Goal: Information Seeking & Learning: Compare options

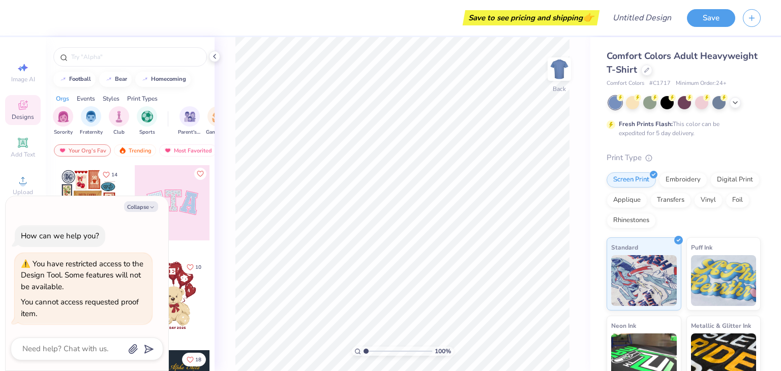
click at [701, 75] on div "Comfort Colors Adult Heavyweight T-Shirt" at bounding box center [683, 62] width 154 height 27
click at [652, 73] on div at bounding box center [646, 69] width 11 height 11
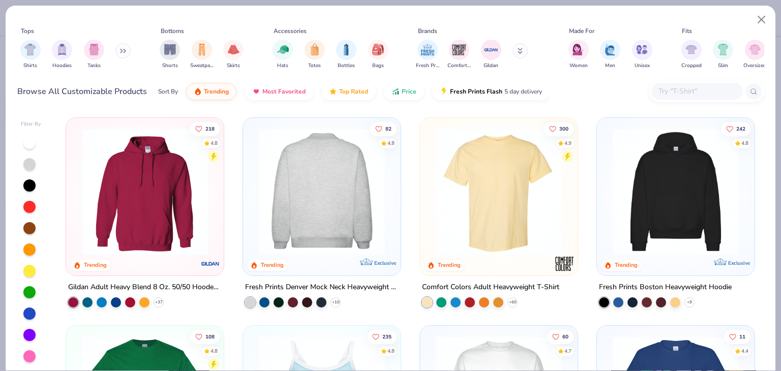
click at [287, 189] on img at bounding box center [321, 191] width 137 height 127
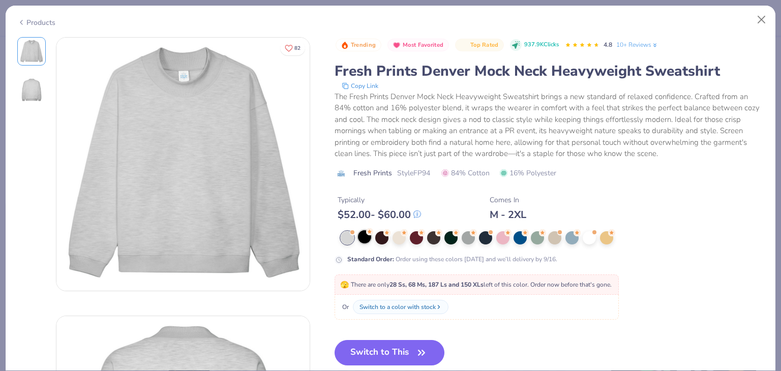
click at [370, 236] on div at bounding box center [364, 236] width 13 height 13
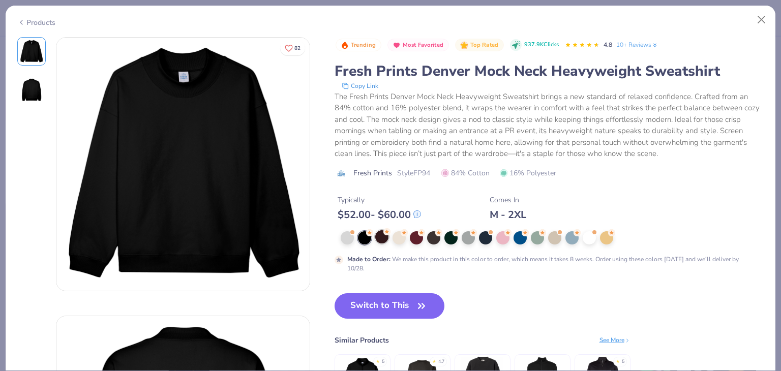
click at [380, 241] on div at bounding box center [381, 236] width 13 height 13
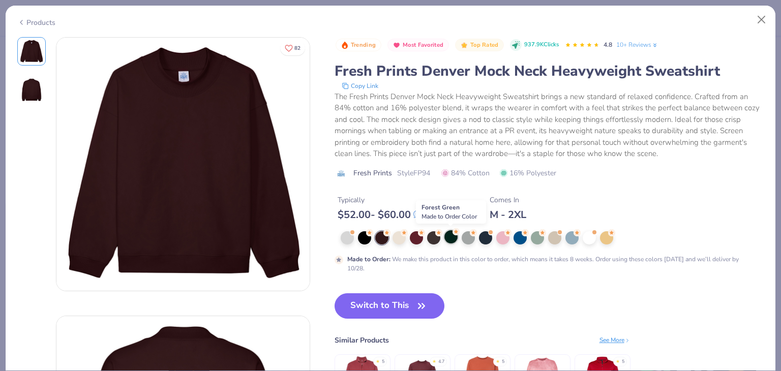
click at [450, 240] on div at bounding box center [450, 236] width 13 height 13
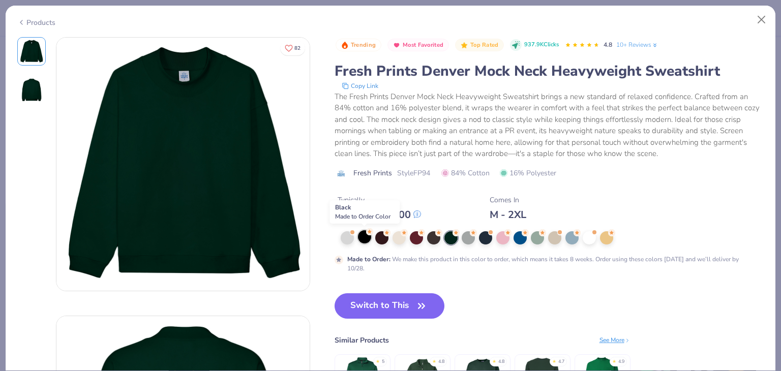
click at [360, 241] on div at bounding box center [364, 236] width 13 height 13
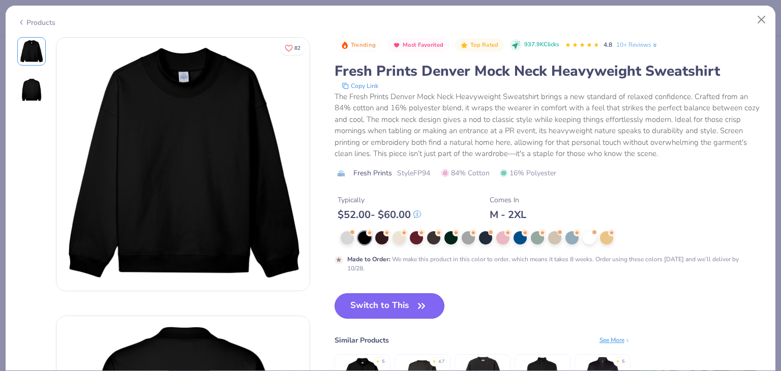
click at [382, 310] on button "Switch to This" at bounding box center [389, 305] width 110 height 25
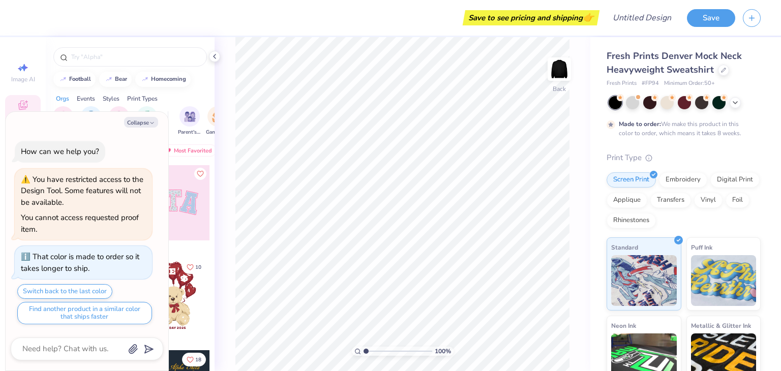
click at [160, 244] on div "How can we help you? You have restricted access to the Design Tool. Some featur…" at bounding box center [87, 233] width 152 height 200
click at [142, 120] on button "Collapse" at bounding box center [141, 122] width 34 height 11
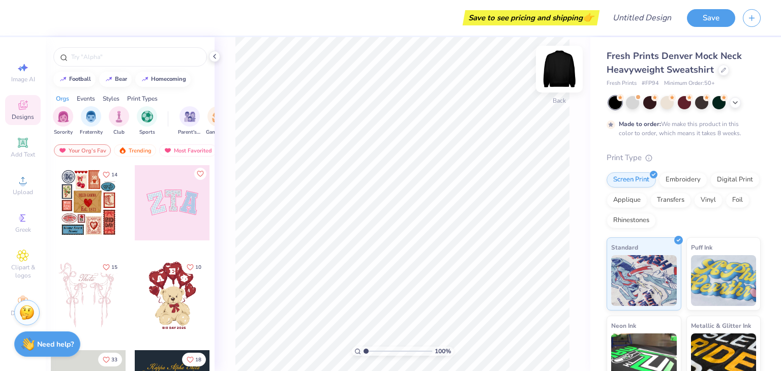
click at [559, 72] on img at bounding box center [559, 69] width 41 height 41
click at [725, 70] on div at bounding box center [723, 69] width 11 height 11
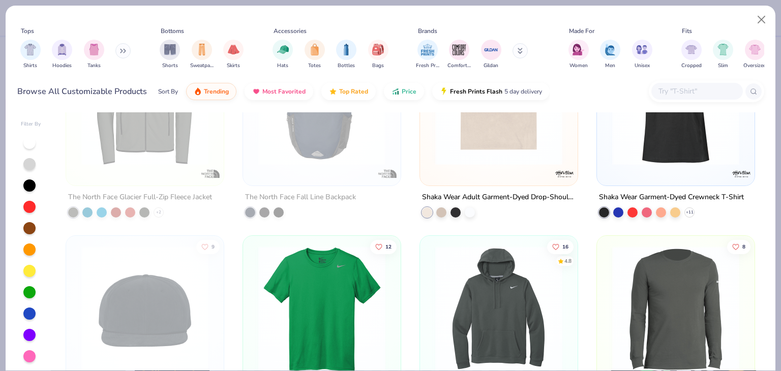
scroll to position [9199, 0]
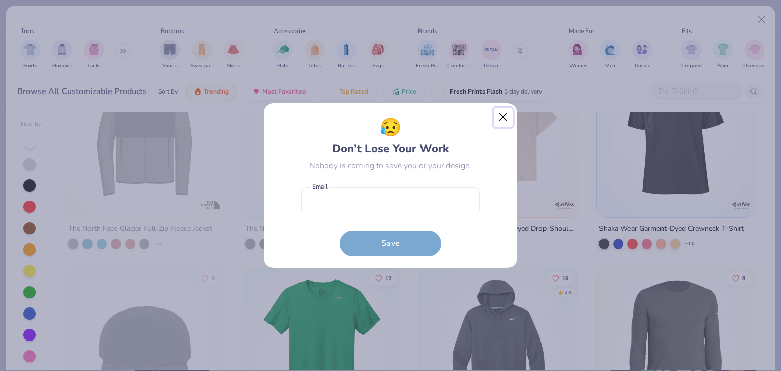
click at [508, 114] on button "Close" at bounding box center [502, 117] width 19 height 19
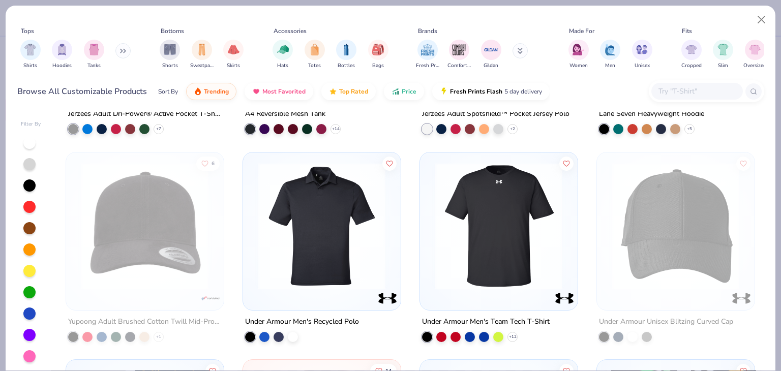
scroll to position [8437, 0]
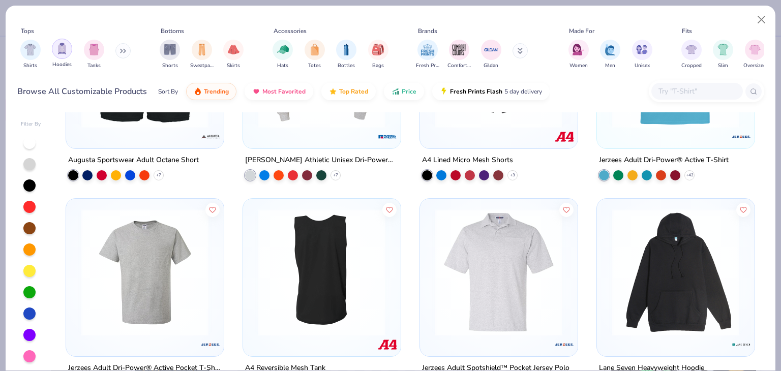
click at [53, 47] on div "filter for Hoodies" at bounding box center [62, 49] width 20 height 20
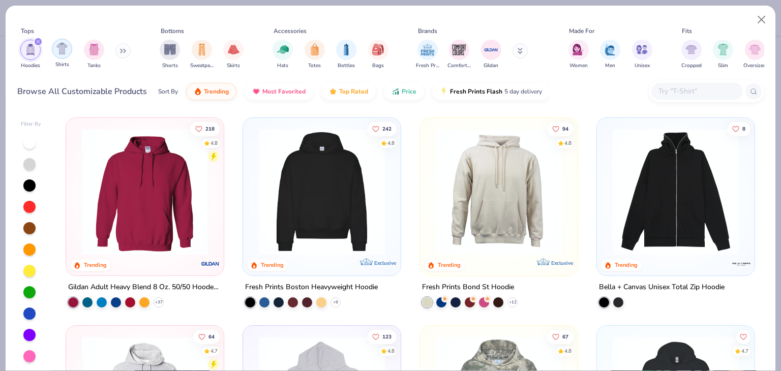
click at [63, 49] on img "filter for Shirts" at bounding box center [62, 49] width 12 height 12
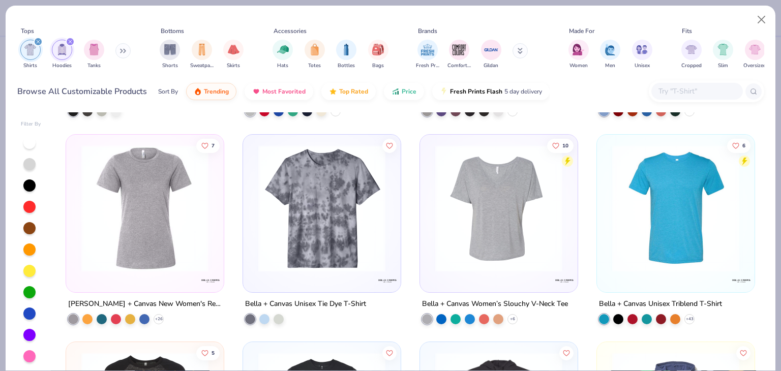
scroll to position [5387, 0]
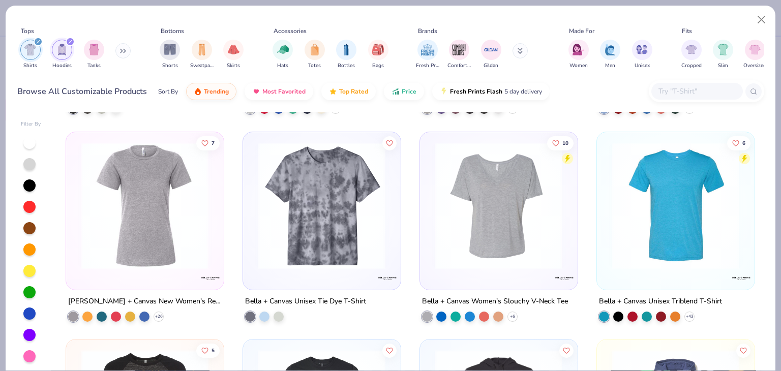
click at [68, 38] on div "filter for Hoodies" at bounding box center [70, 41] width 9 height 9
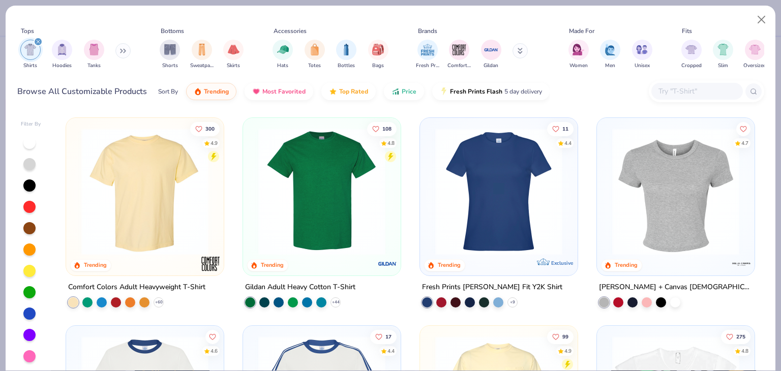
click at [37, 37] on div "filter for Shirts" at bounding box center [38, 41] width 9 height 9
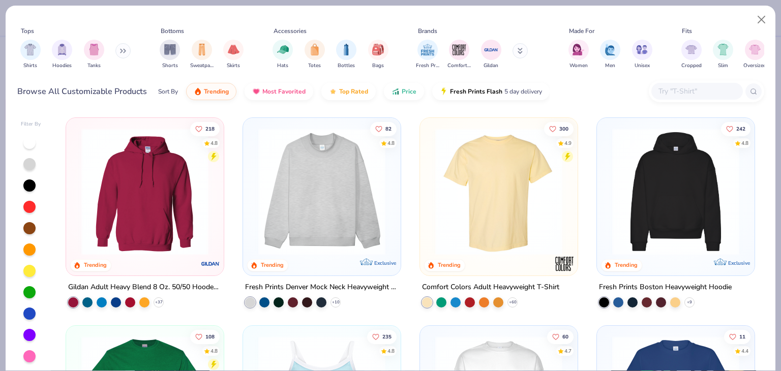
drag, startPoint x: 196, startPoint y: 55, endPoint x: 183, endPoint y: 95, distance: 41.8
click at [197, 54] on div "filter for Sweatpants" at bounding box center [202, 50] width 20 height 20
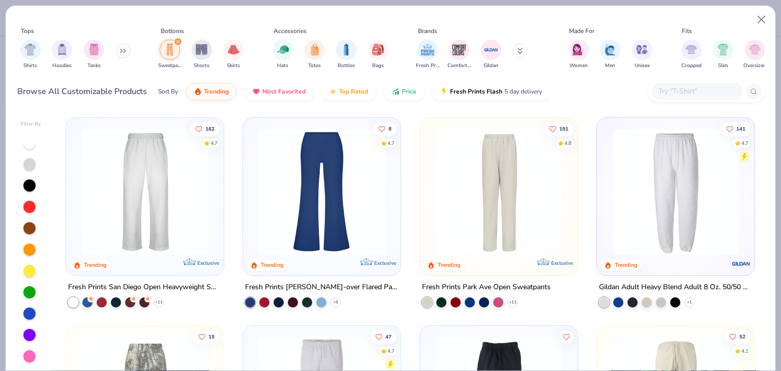
click at [486, 163] on img at bounding box center [498, 191] width 137 height 127
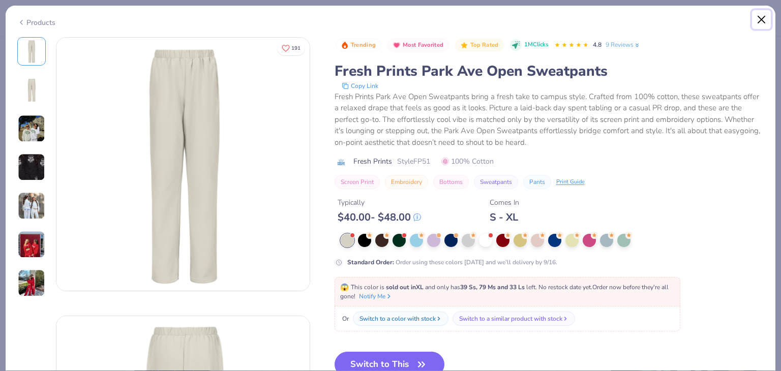
click at [767, 19] on button "Close" at bounding box center [761, 19] width 19 height 19
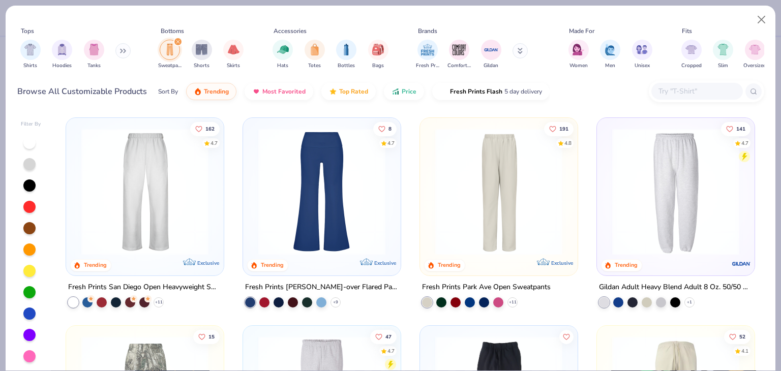
click at [612, 185] on img at bounding box center [675, 191] width 137 height 127
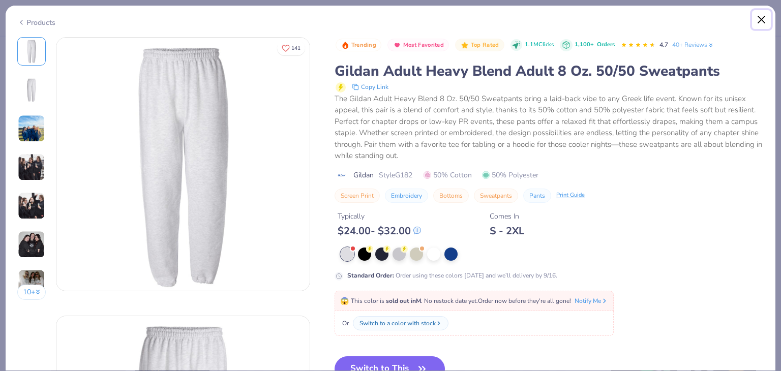
click at [758, 22] on button "Close" at bounding box center [761, 19] width 19 height 19
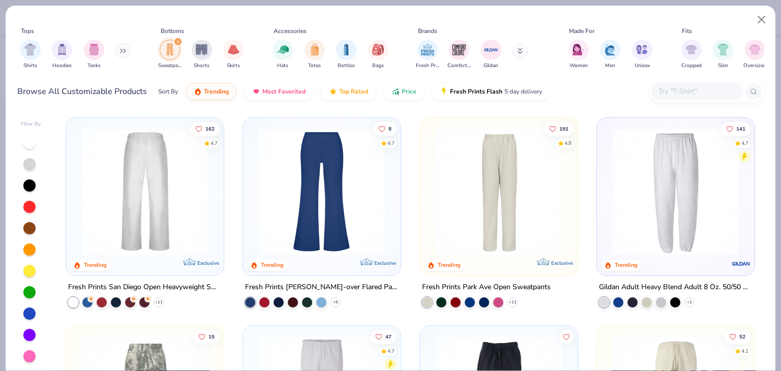
click at [165, 190] on img at bounding box center [144, 191] width 137 height 127
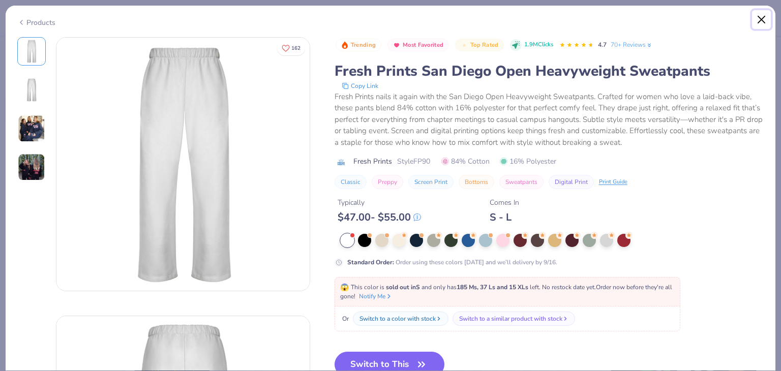
click at [761, 13] on button "Close" at bounding box center [761, 19] width 19 height 19
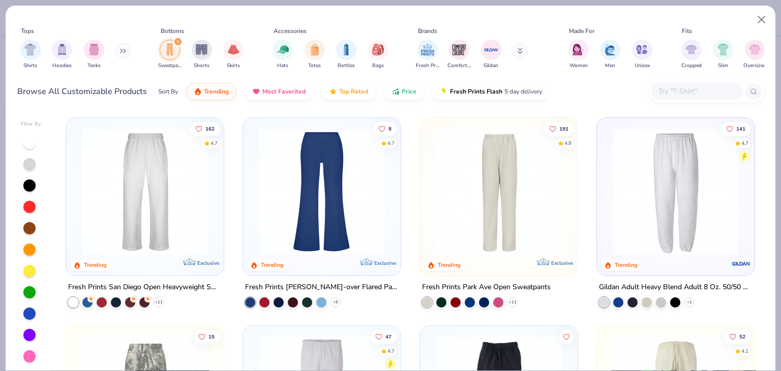
click at [158, 241] on img at bounding box center [144, 191] width 137 height 127
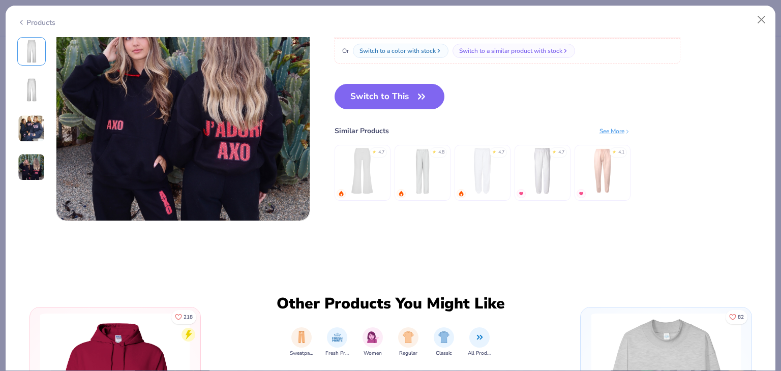
scroll to position [915, 0]
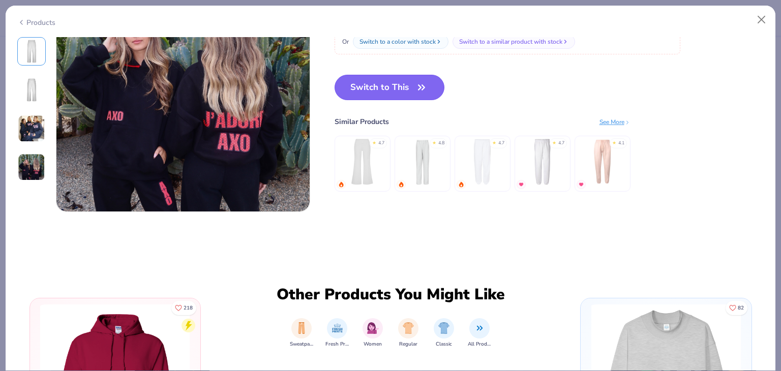
click at [400, 94] on button "Switch to This" at bounding box center [389, 87] width 110 height 25
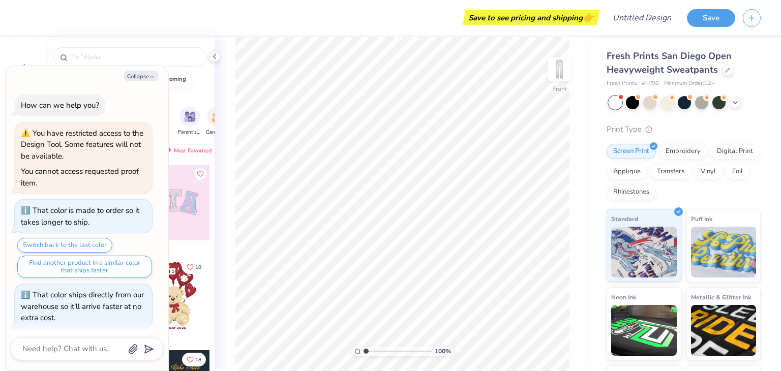
scroll to position [147, 0]
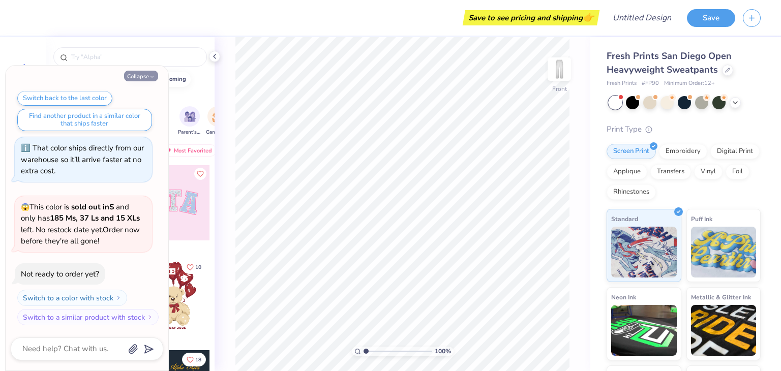
click at [153, 76] on polyline "button" at bounding box center [151, 77] width 3 height 2
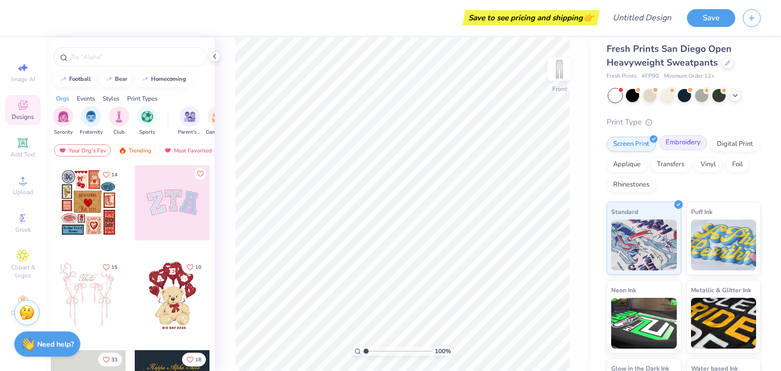
scroll to position [0, 0]
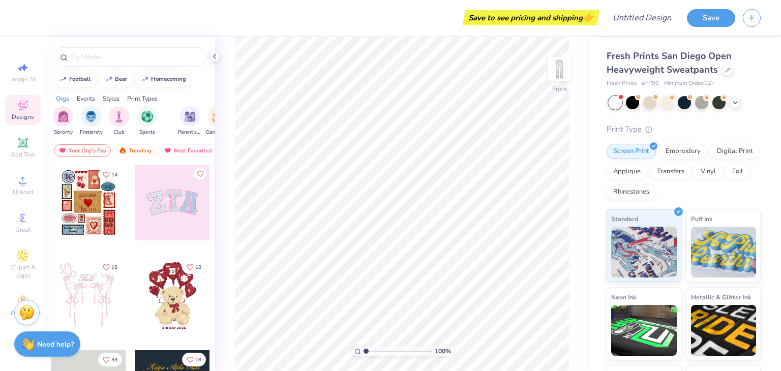
click at [544, 20] on div "Save to see pricing and shipping 👉" at bounding box center [531, 17] width 132 height 15
click at [582, 20] on span "👉" at bounding box center [587, 17] width 11 height 12
click at [712, 22] on button "Save" at bounding box center [711, 17] width 48 height 18
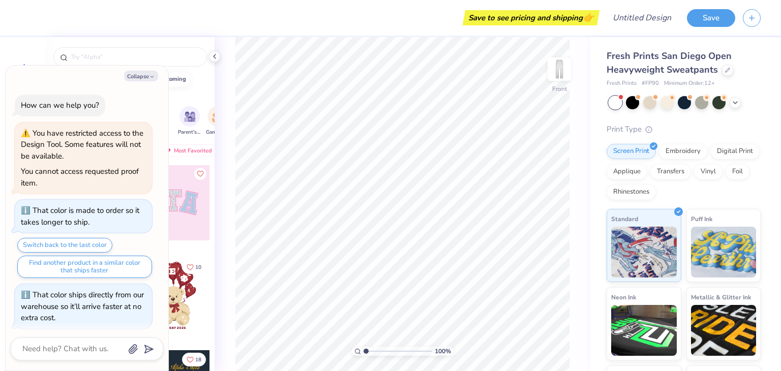
scroll to position [240, 0]
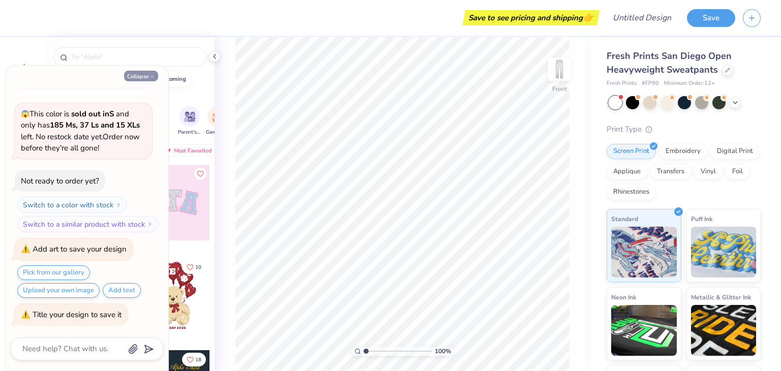
drag, startPoint x: 156, startPoint y: 69, endPoint x: 132, endPoint y: 80, distance: 25.7
click at [153, 72] on div "Collapse How can we help you? You have restricted access to the Design Tool. So…" at bounding box center [87, 218] width 163 height 305
click at [132, 80] on button "Collapse" at bounding box center [141, 76] width 34 height 11
type textarea "x"
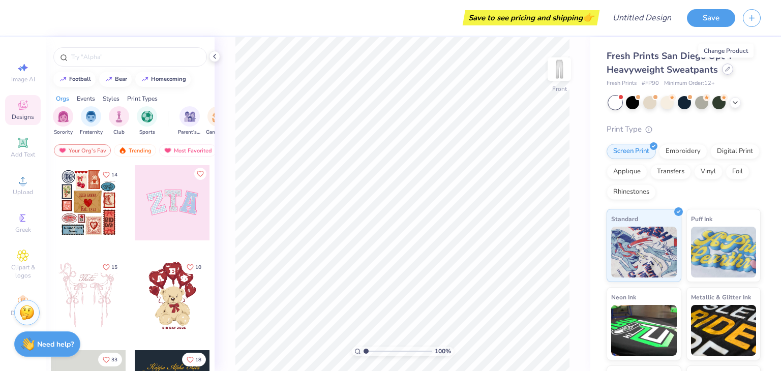
click at [725, 69] on icon at bounding box center [727, 69] width 4 height 4
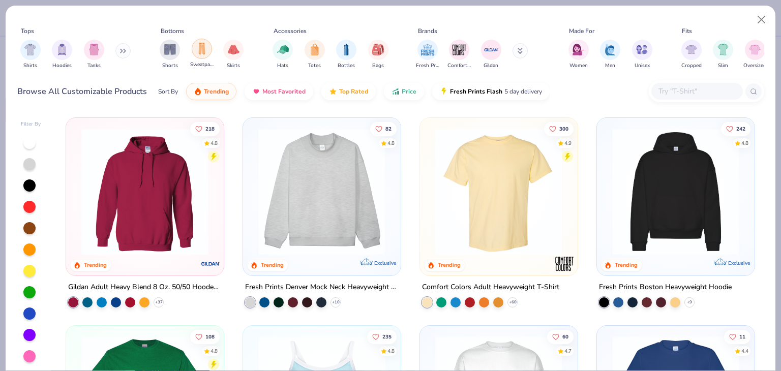
click at [196, 53] on img "filter for Sweatpants" at bounding box center [201, 49] width 11 height 12
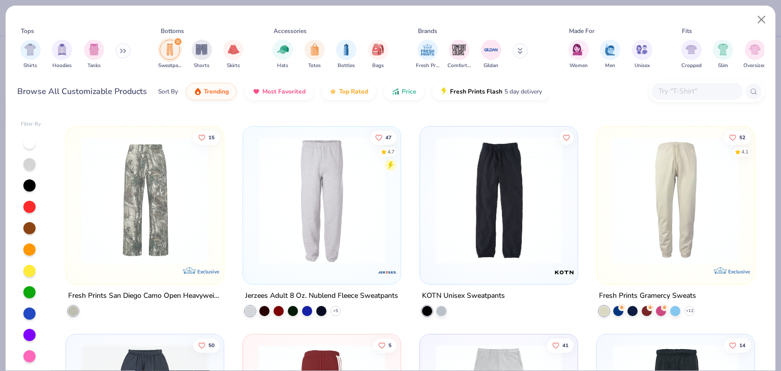
scroll to position [203, 0]
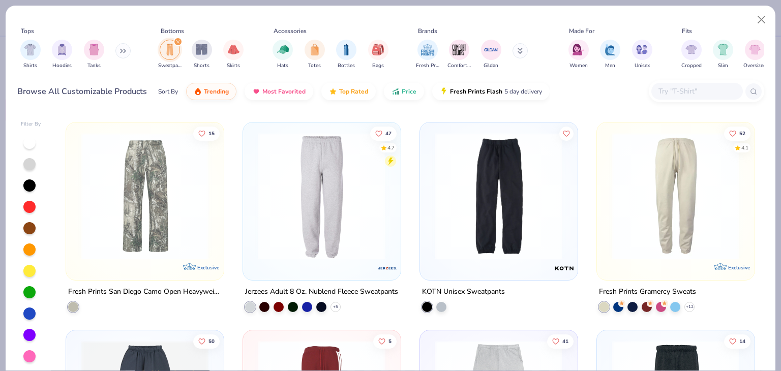
click at [458, 194] on img at bounding box center [498, 196] width 137 height 127
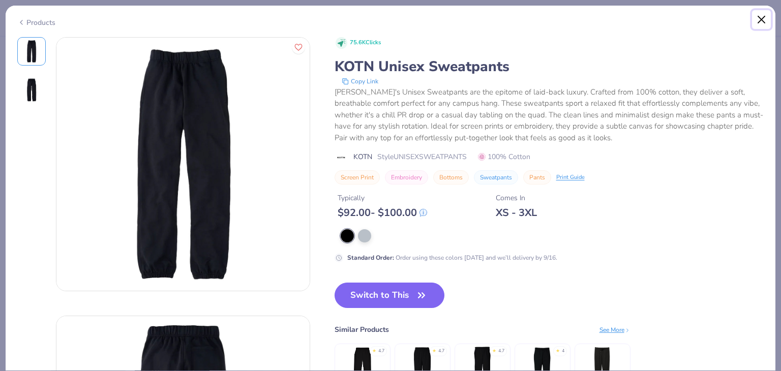
click at [754, 20] on button "Close" at bounding box center [761, 19] width 19 height 19
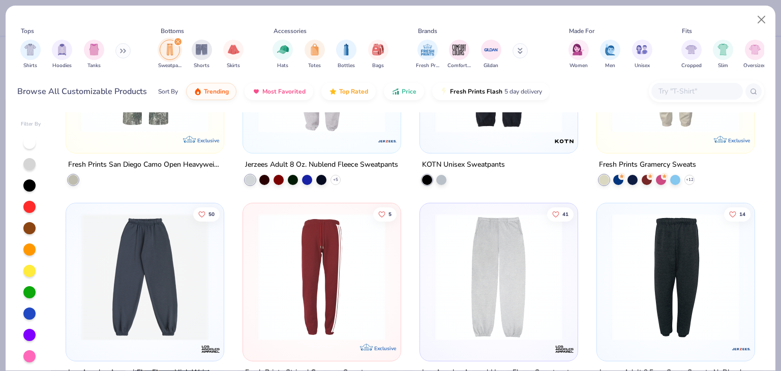
scroll to position [407, 0]
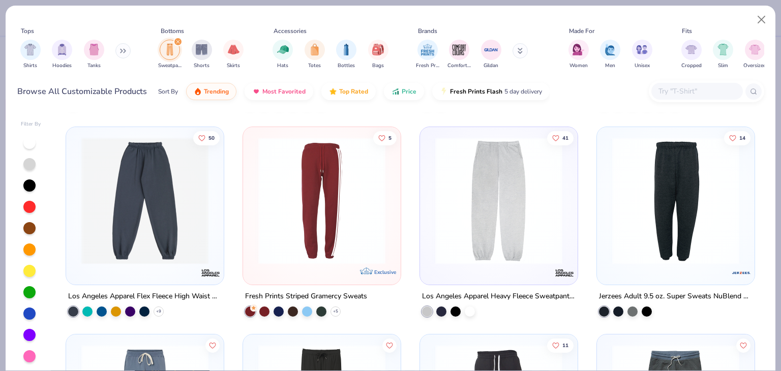
click at [446, 189] on img at bounding box center [498, 200] width 137 height 127
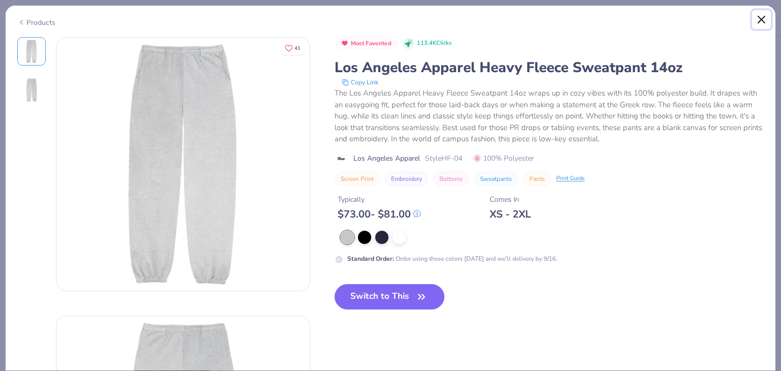
click at [756, 15] on button "Close" at bounding box center [761, 19] width 19 height 19
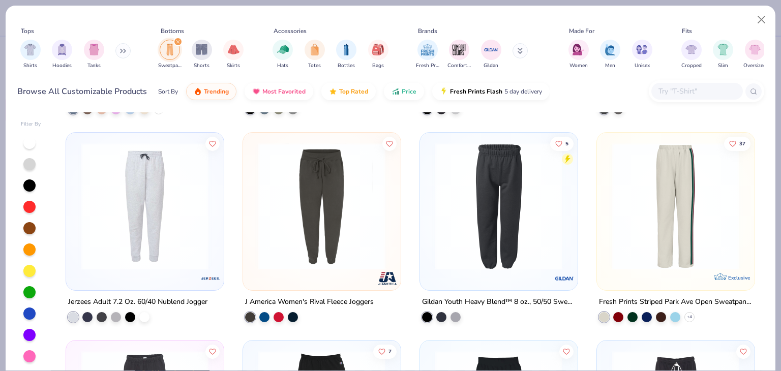
scroll to position [813, 0]
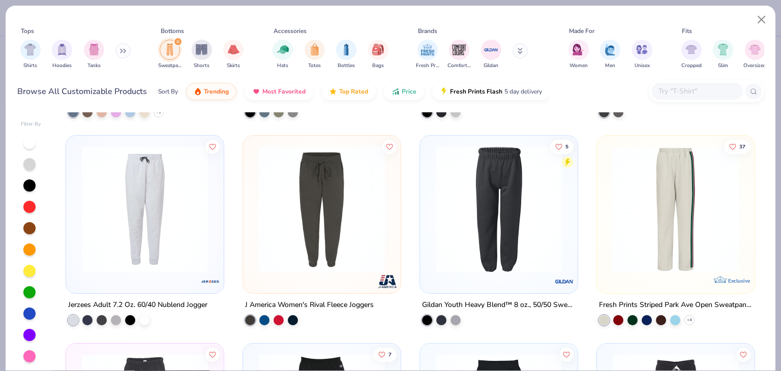
click at [629, 186] on img at bounding box center [675, 209] width 137 height 127
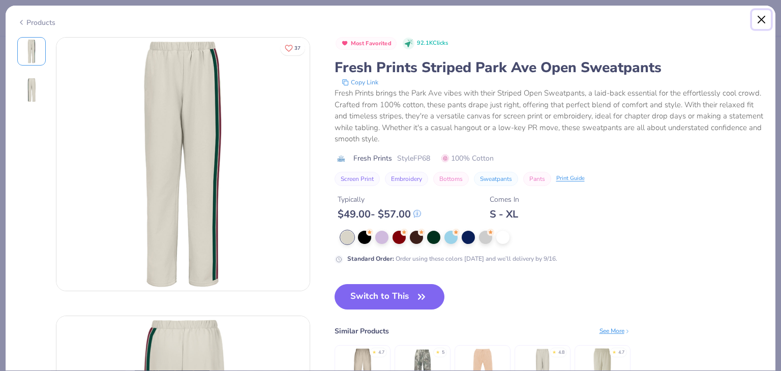
click at [758, 18] on button "Close" at bounding box center [761, 19] width 19 height 19
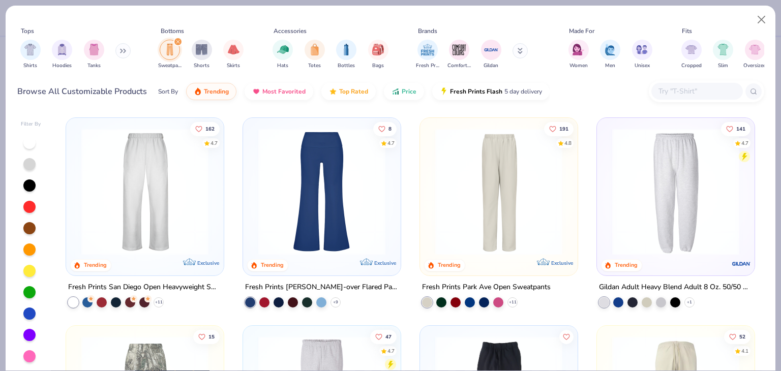
click at [178, 40] on icon "filter for Sweatpants" at bounding box center [178, 42] width 4 height 4
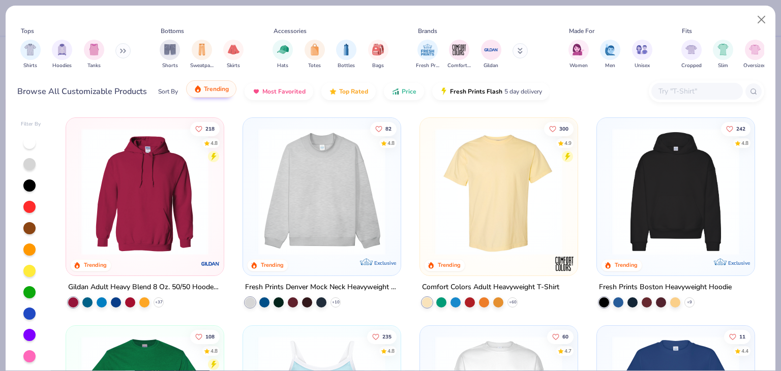
click at [206, 98] on div "Sort By Trending Most Favorited Top Rated Price Fresh Prints Flash 5 day delive…" at bounding box center [353, 91] width 391 height 28
click at [350, 94] on button "Top Rated" at bounding box center [348, 88] width 54 height 17
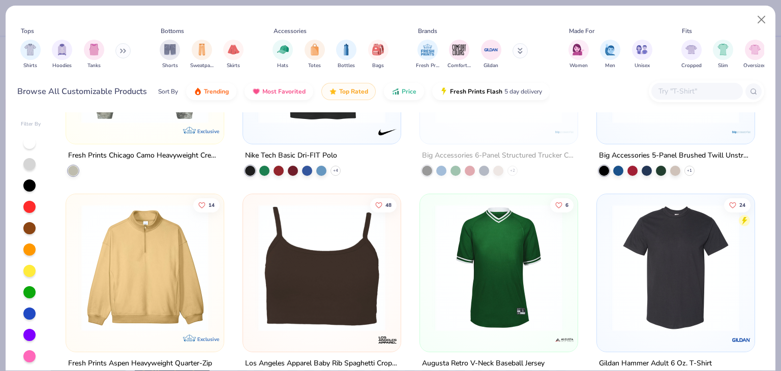
scroll to position [6810, 0]
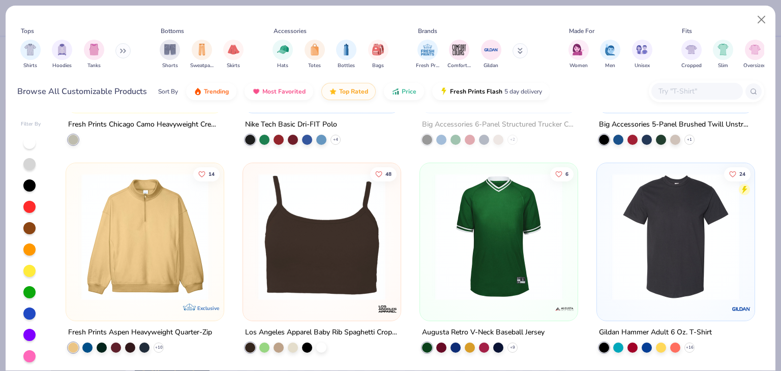
click at [161, 249] on img at bounding box center [144, 236] width 137 height 127
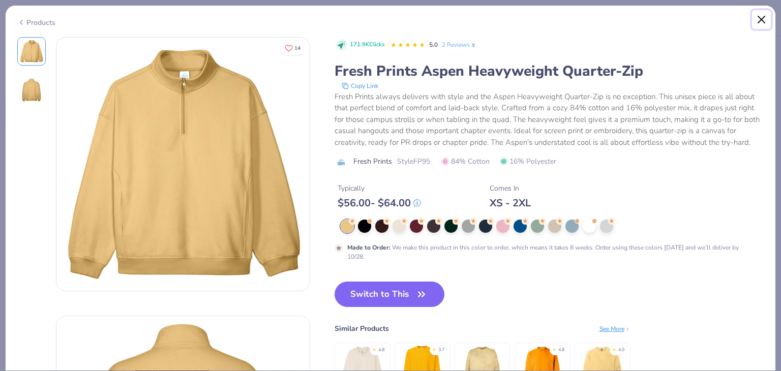
click at [759, 21] on button "Close" at bounding box center [761, 19] width 19 height 19
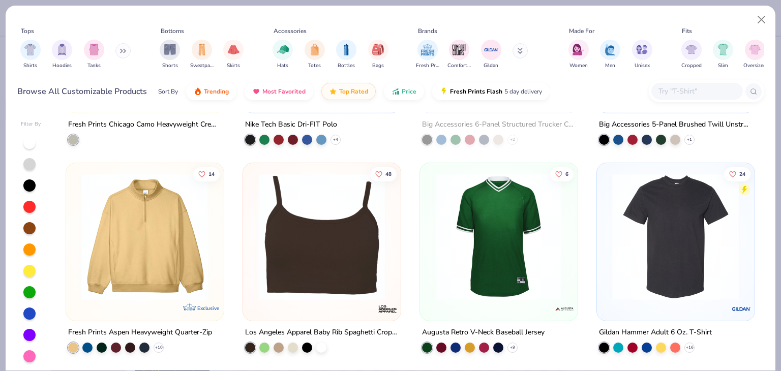
click at [104, 297] on img at bounding box center [144, 236] width 137 height 127
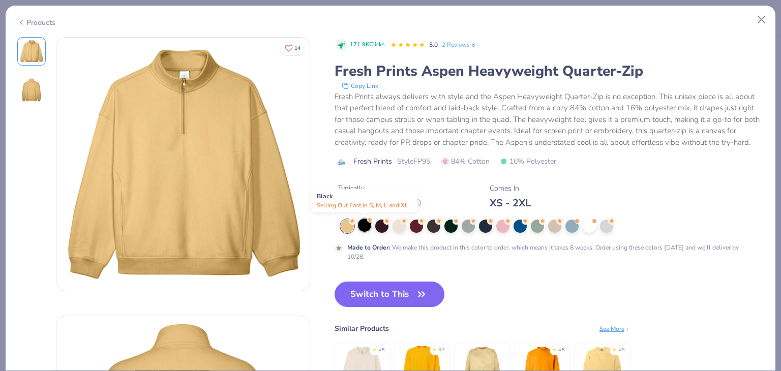
click at [365, 224] on div at bounding box center [364, 225] width 13 height 13
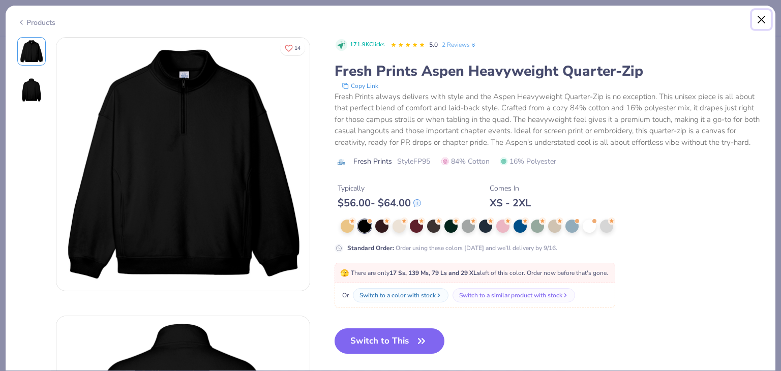
click at [764, 20] on button "Close" at bounding box center [761, 19] width 19 height 19
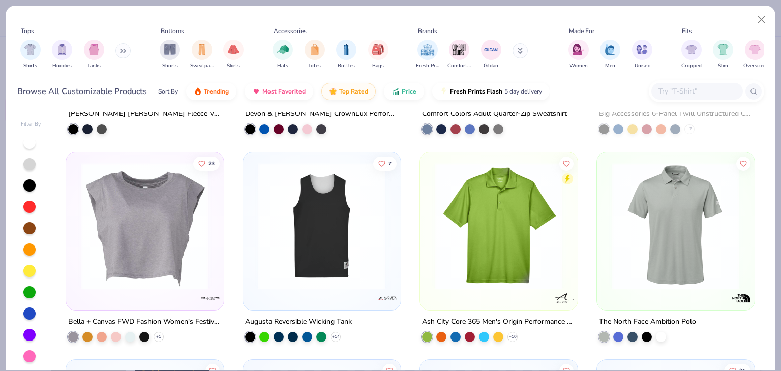
scroll to position [8945, 0]
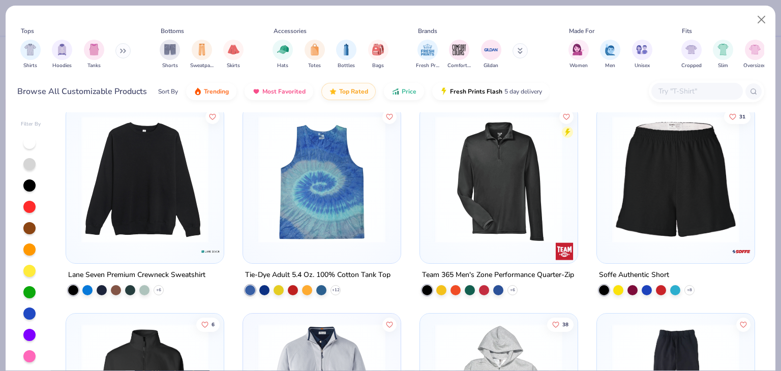
click at [188, 171] on img at bounding box center [144, 179] width 137 height 127
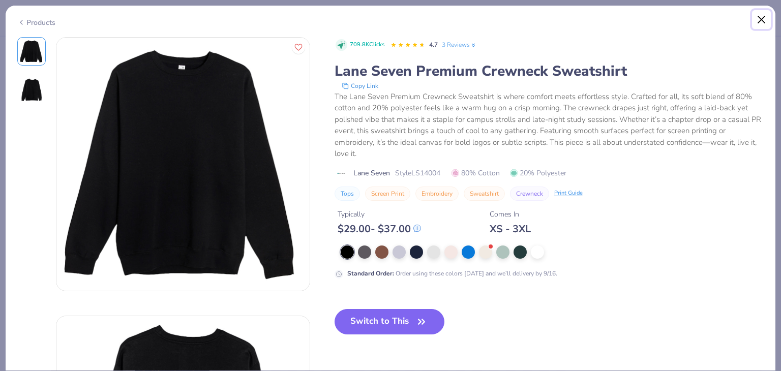
click at [765, 20] on button "Close" at bounding box center [761, 19] width 19 height 19
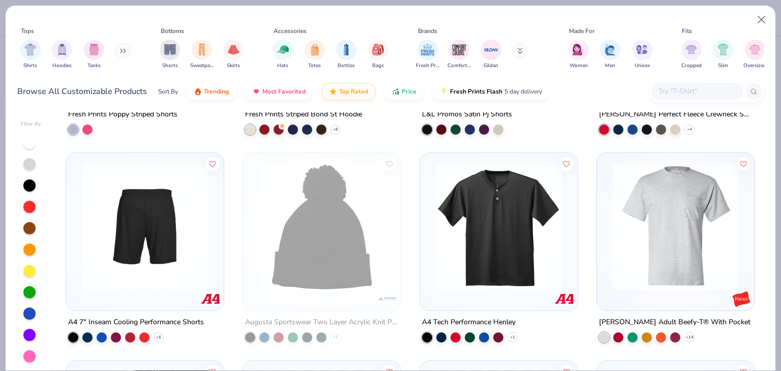
scroll to position [13672, 0]
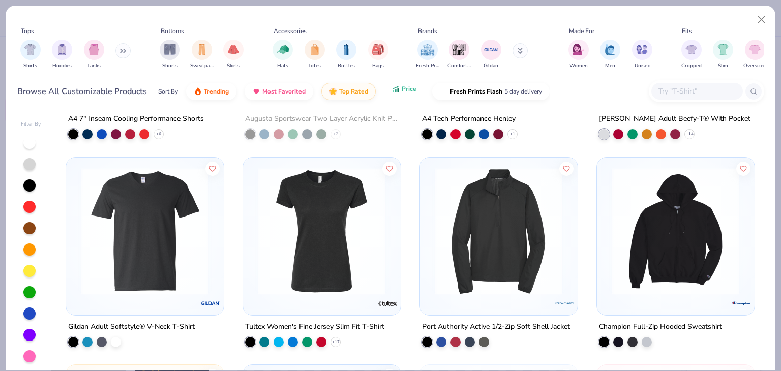
click at [392, 91] on icon "button" at bounding box center [393, 91] width 2 height 2
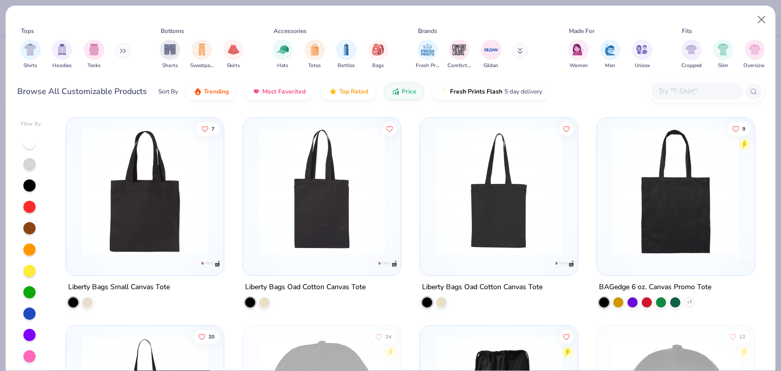
click at [160, 144] on img at bounding box center [144, 191] width 137 height 127
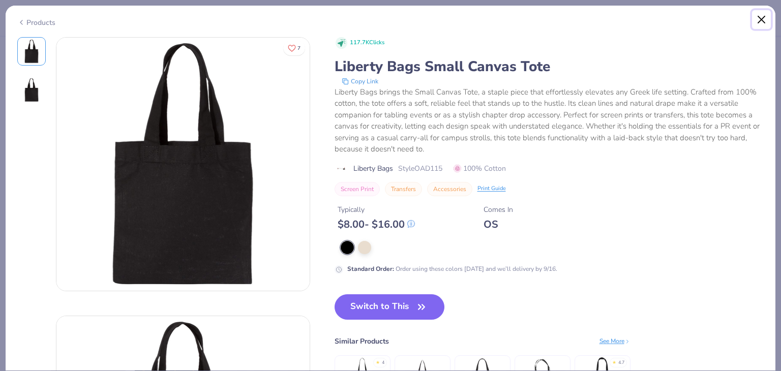
click at [756, 18] on button "Close" at bounding box center [761, 19] width 19 height 19
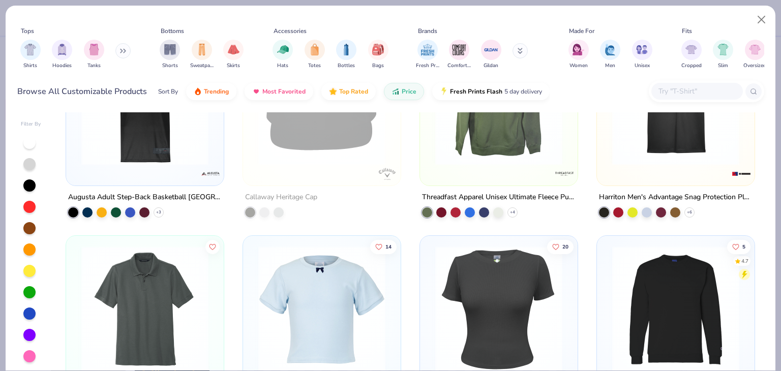
scroll to position [24606, 0]
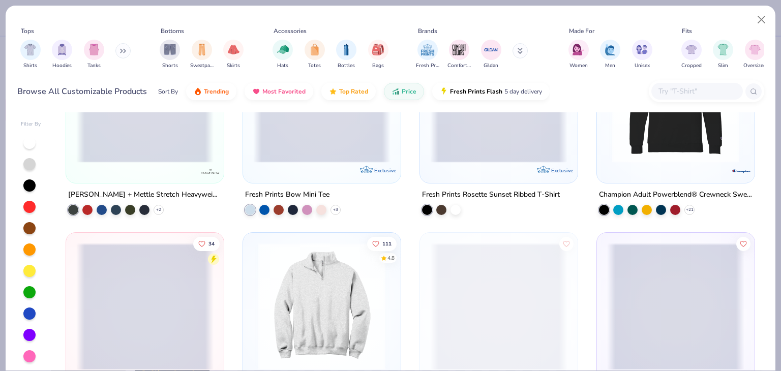
click at [315, 270] on img at bounding box center [321, 306] width 137 height 127
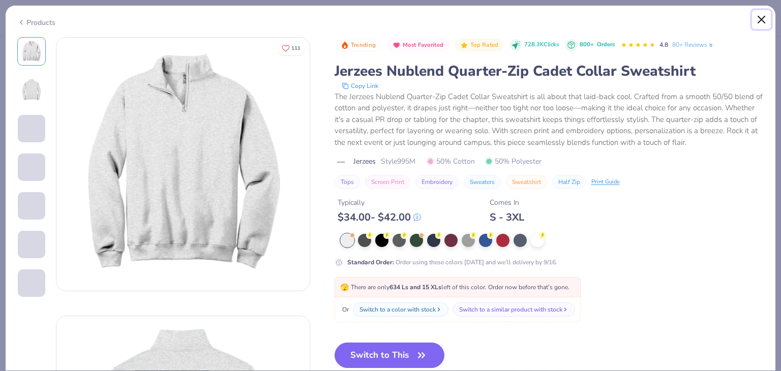
drag, startPoint x: 762, startPoint y: 17, endPoint x: 733, endPoint y: 34, distance: 33.5
click at [761, 17] on button "Close" at bounding box center [761, 19] width 19 height 19
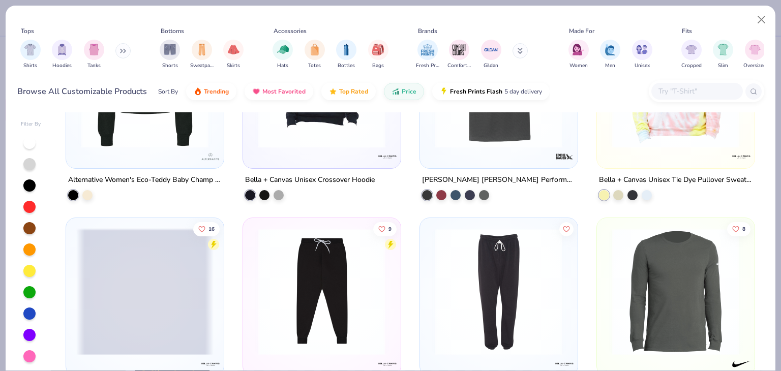
scroll to position [31725, 0]
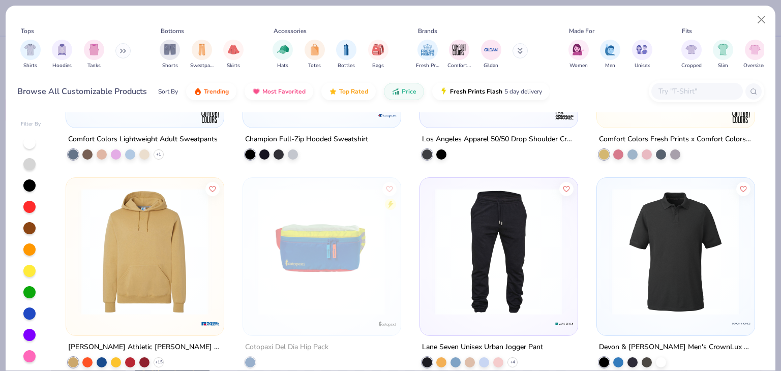
click at [466, 226] on img at bounding box center [498, 251] width 137 height 127
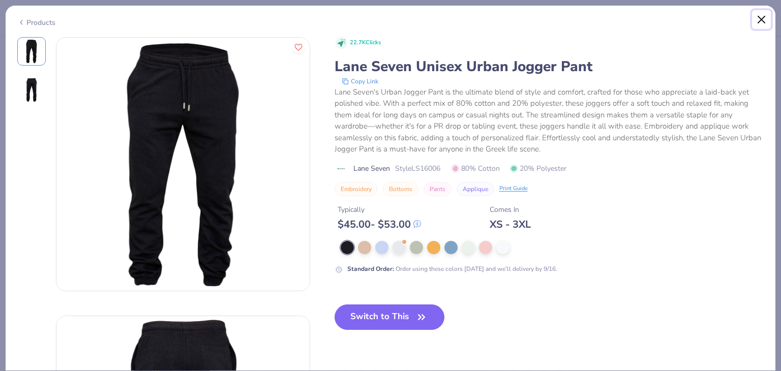
click at [764, 15] on button "Close" at bounding box center [761, 19] width 19 height 19
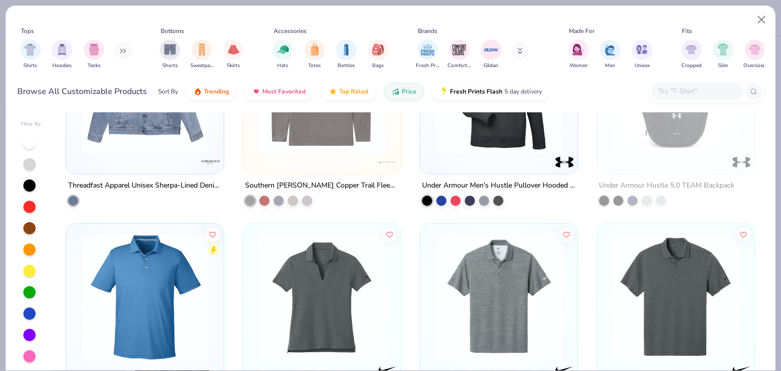
scroll to position [43315, 0]
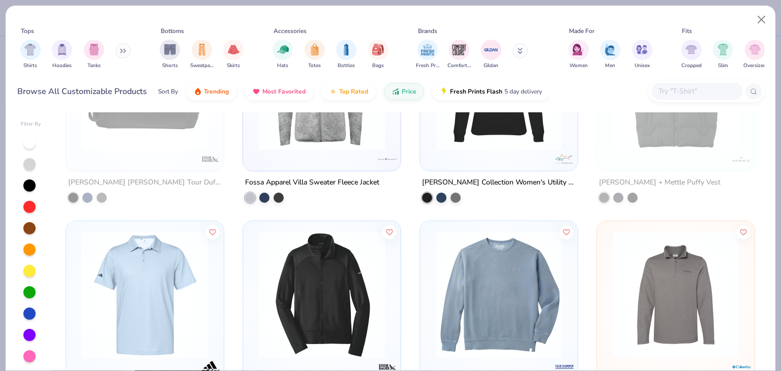
click at [477, 275] on img at bounding box center [498, 294] width 137 height 127
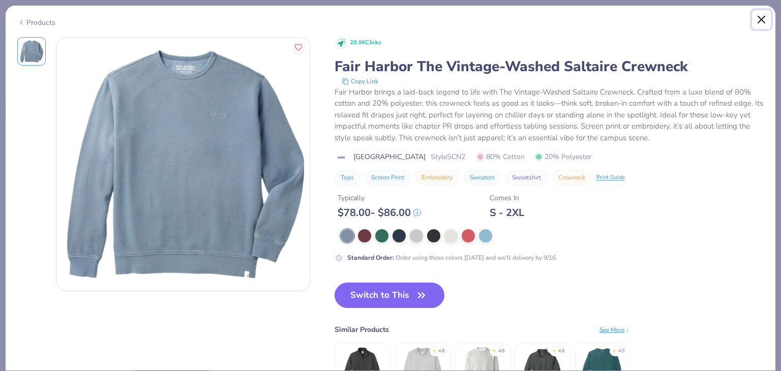
click at [756, 23] on button "Close" at bounding box center [761, 19] width 19 height 19
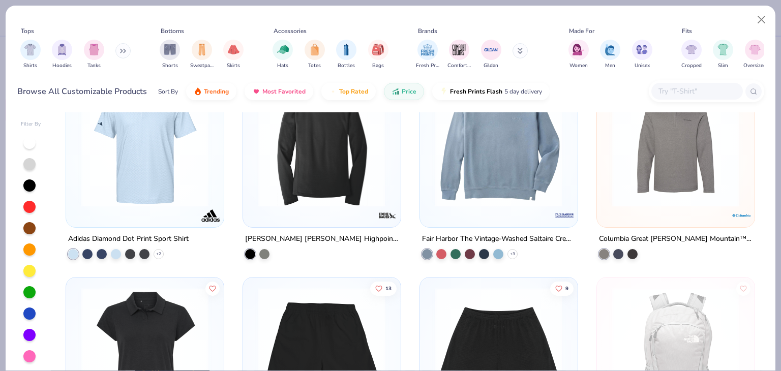
scroll to position [43468, 0]
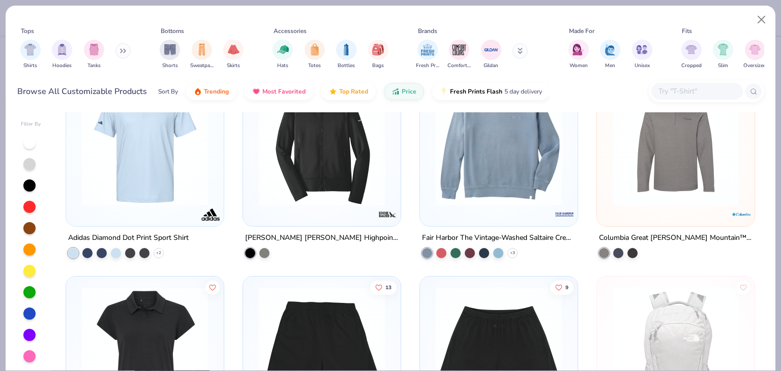
click at [642, 196] on img at bounding box center [675, 142] width 137 height 127
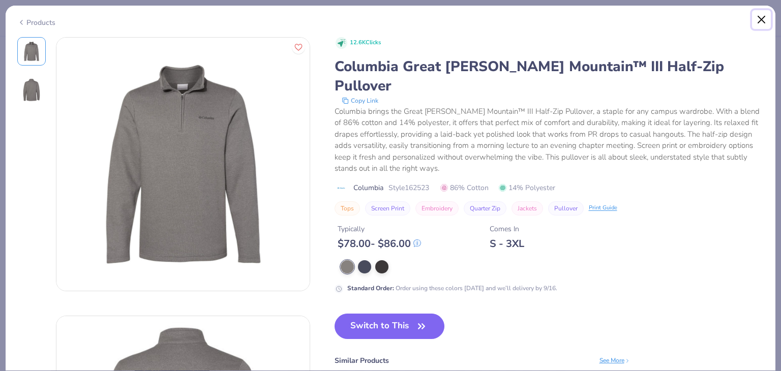
click at [756, 24] on button "Close" at bounding box center [761, 19] width 19 height 19
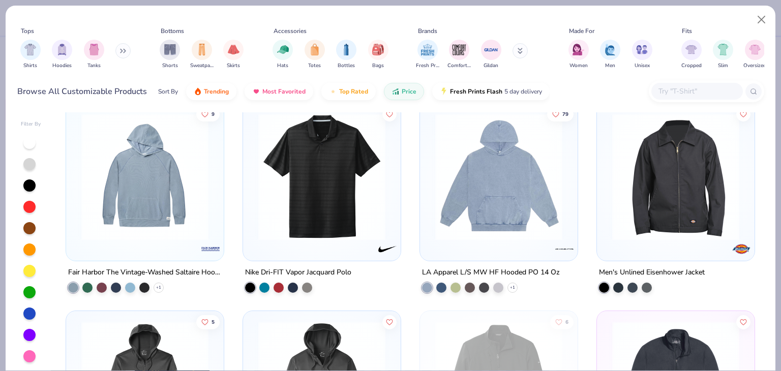
scroll to position [45501, 0]
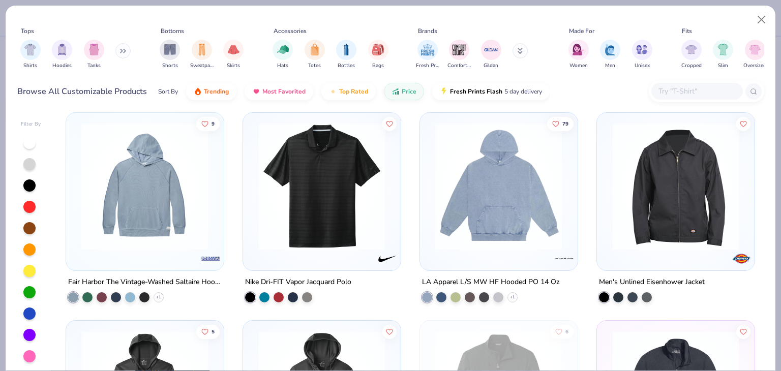
click at [695, 162] on img at bounding box center [675, 186] width 137 height 127
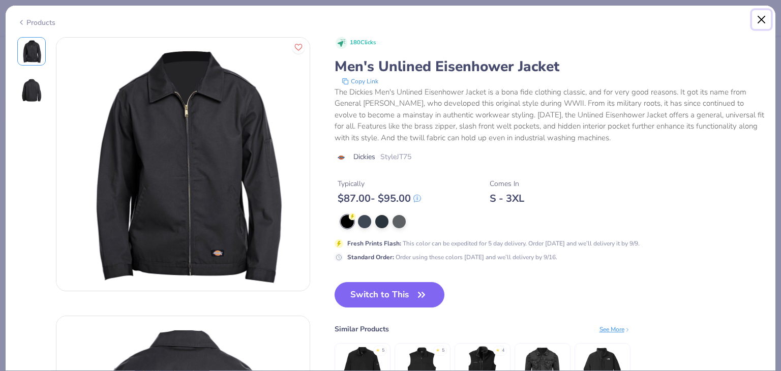
click at [763, 20] on button "Close" at bounding box center [761, 19] width 19 height 19
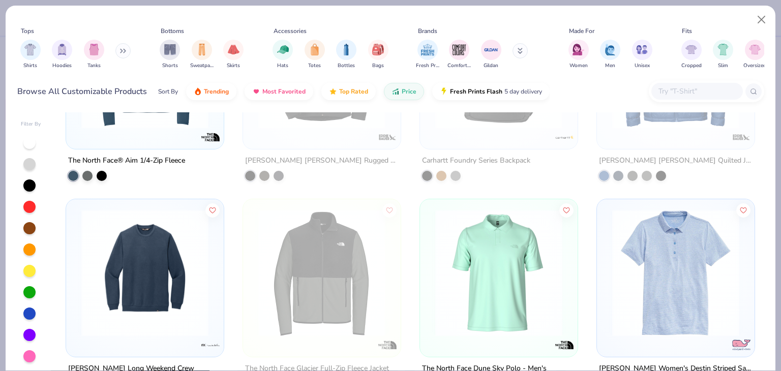
scroll to position [48143, 0]
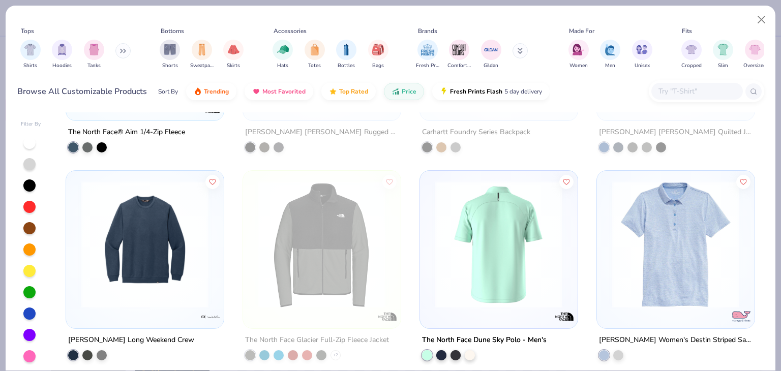
click at [525, 239] on img at bounding box center [498, 244] width 137 height 127
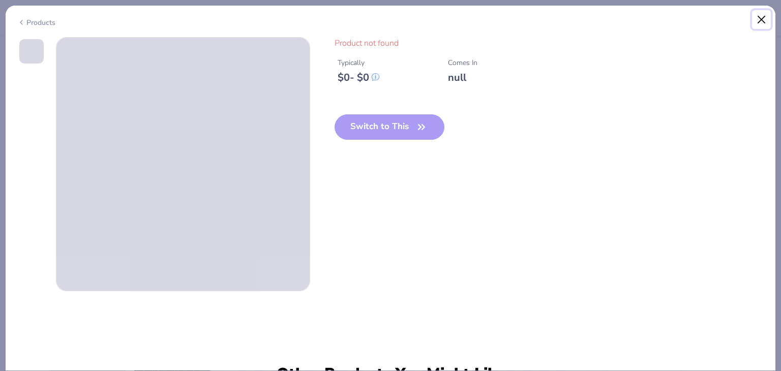
click at [762, 21] on button "Close" at bounding box center [761, 19] width 19 height 19
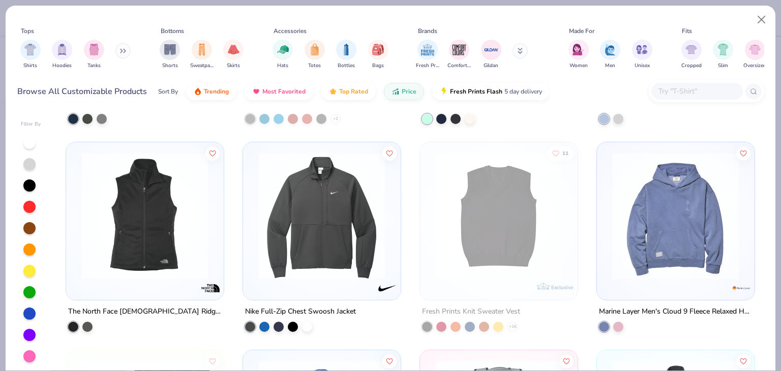
scroll to position [48398, 0]
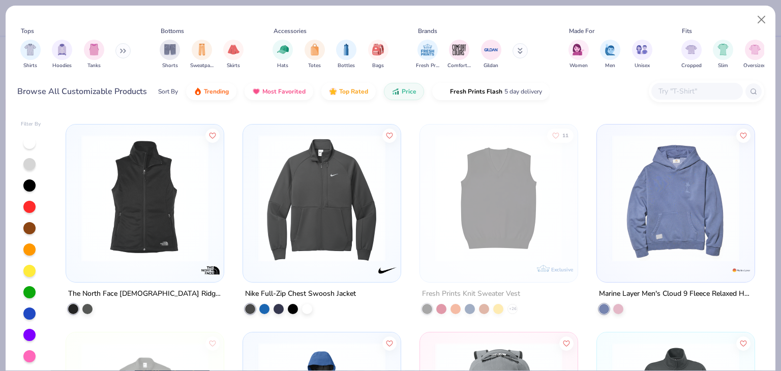
click at [644, 216] on img at bounding box center [675, 198] width 137 height 127
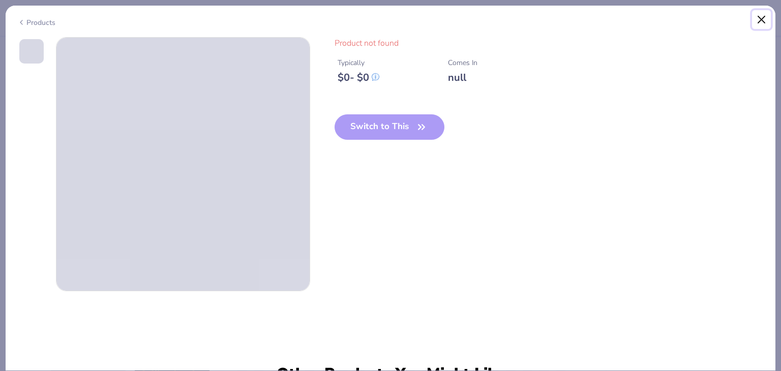
click at [754, 21] on button "Close" at bounding box center [761, 19] width 19 height 19
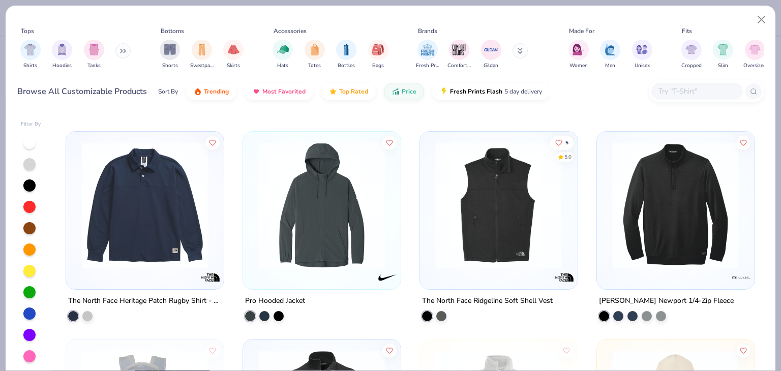
scroll to position [48804, 0]
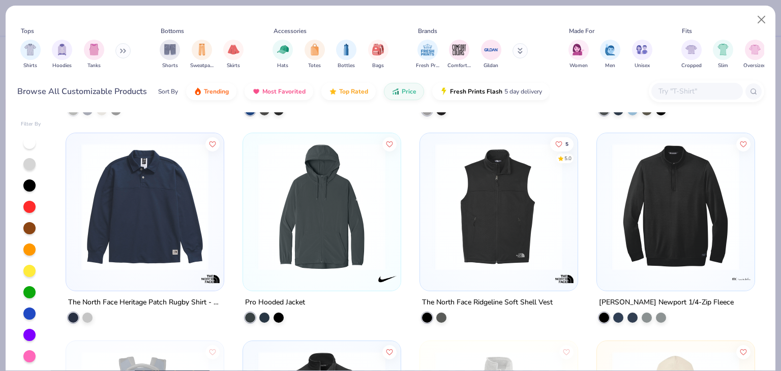
click at [177, 187] on img at bounding box center [144, 206] width 137 height 127
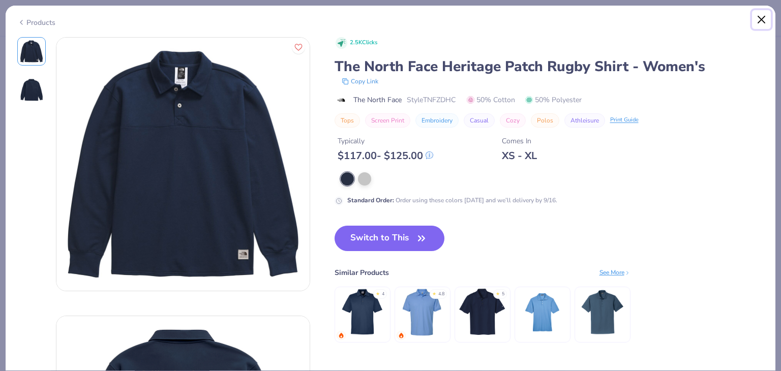
click at [754, 21] on button "Close" at bounding box center [761, 19] width 19 height 19
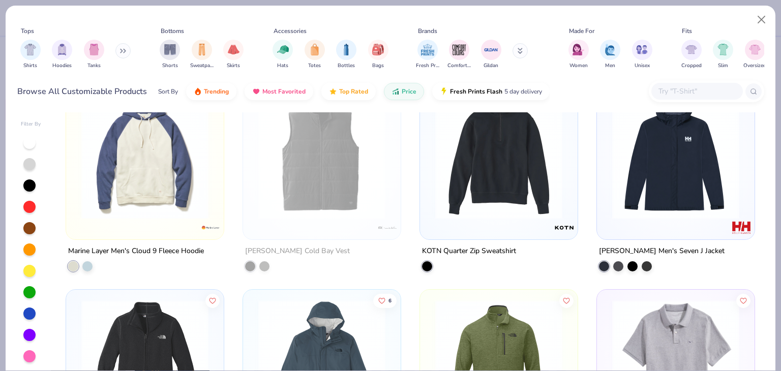
scroll to position [49211, 0]
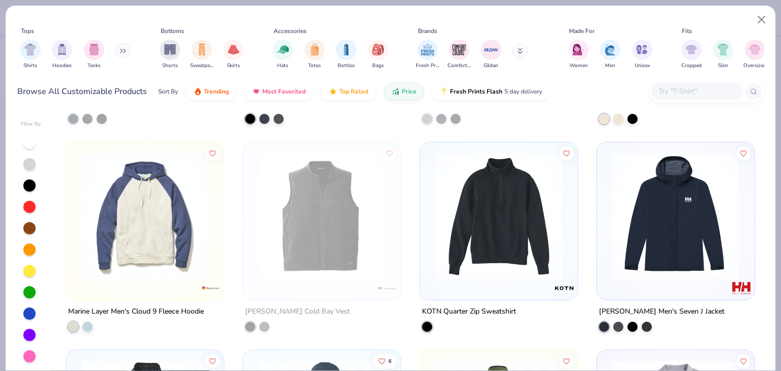
click at [156, 181] on img at bounding box center [144, 215] width 137 height 127
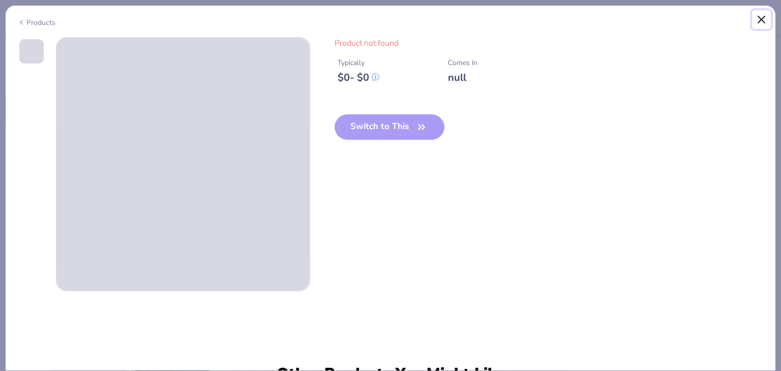
click at [754, 20] on button "Close" at bounding box center [761, 19] width 19 height 19
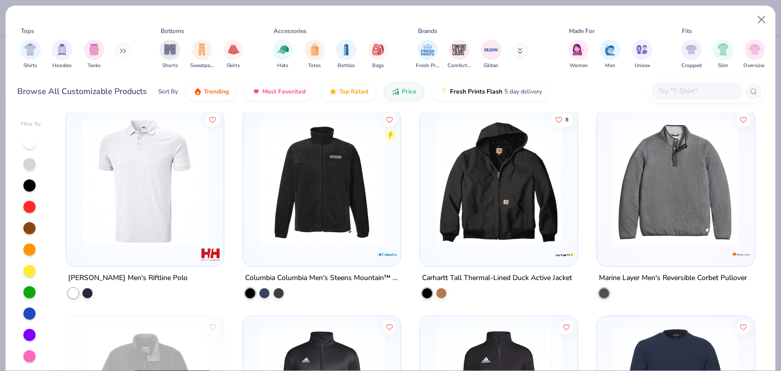
scroll to position [50278, 0]
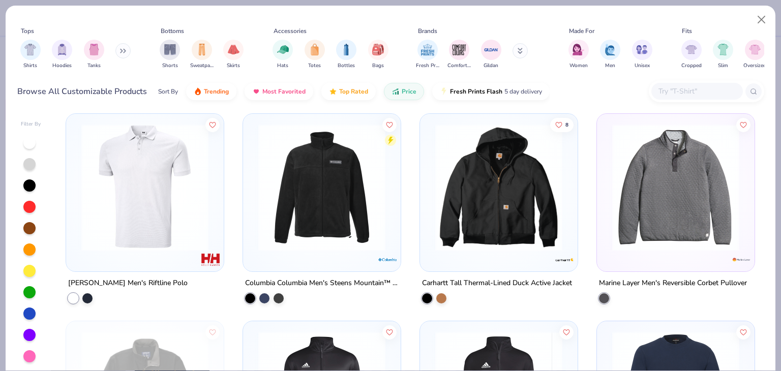
click at [607, 193] on img at bounding box center [675, 187] width 137 height 127
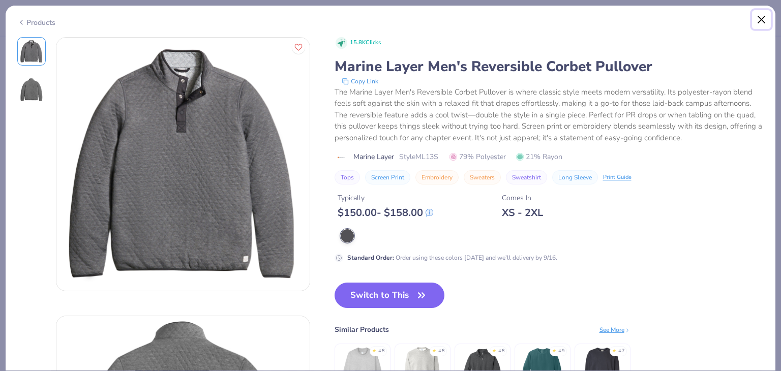
click at [763, 15] on button "Close" at bounding box center [761, 19] width 19 height 19
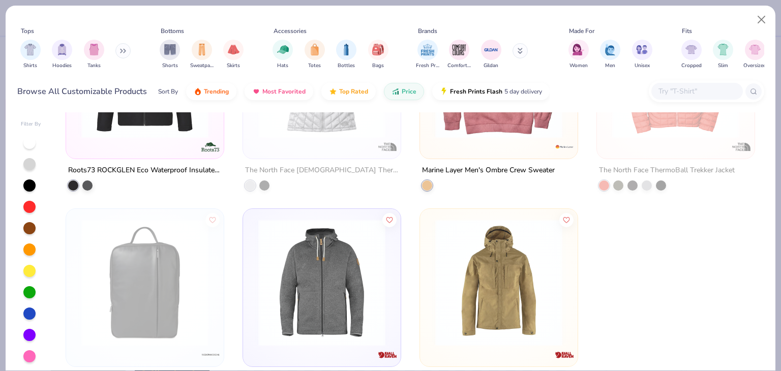
scroll to position [51889, 0]
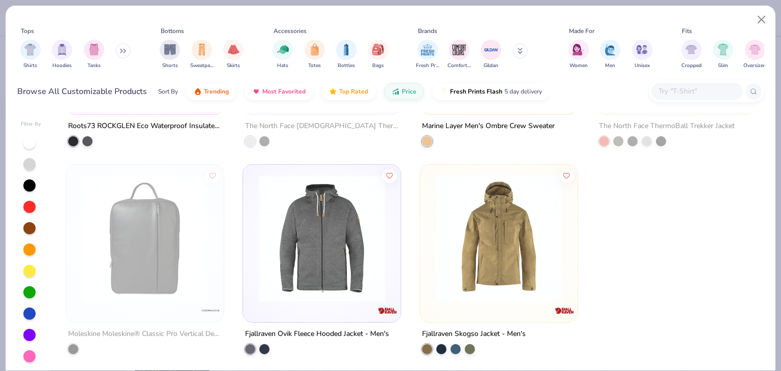
click at [353, 214] on img at bounding box center [321, 238] width 137 height 127
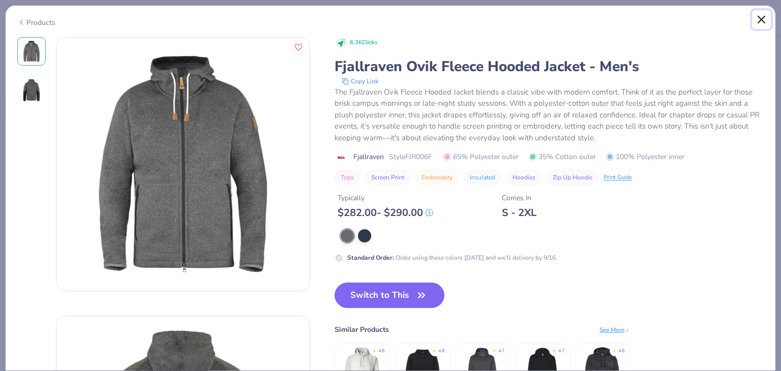
click at [758, 21] on button "Close" at bounding box center [761, 19] width 19 height 19
